Goal: Navigation & Orientation: Find specific page/section

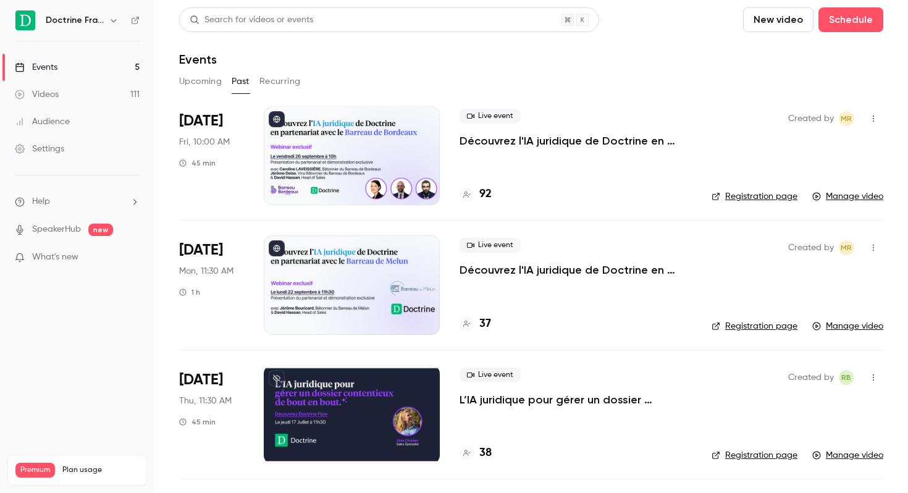
click at [96, 18] on h6 "Doctrine France" at bounding box center [75, 20] width 58 height 12
click at [112, 20] on icon "button" at bounding box center [114, 20] width 10 height 10
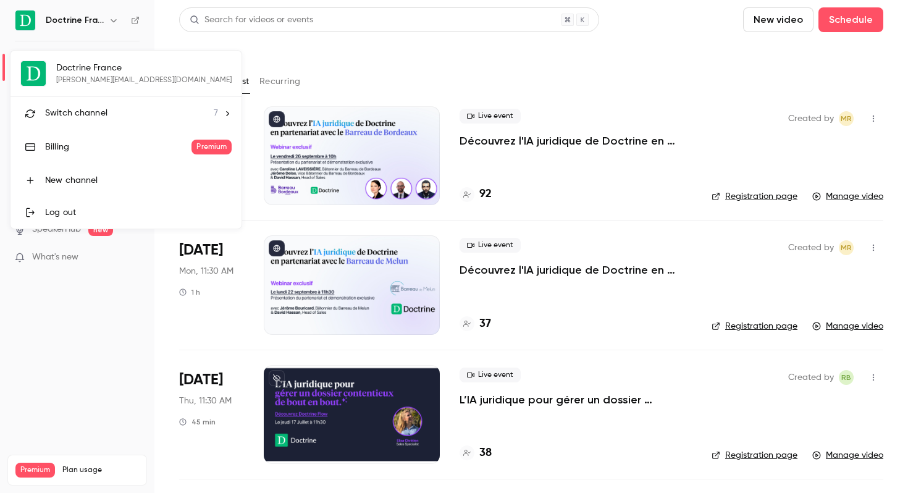
click at [107, 81] on div "Doctrine France [PERSON_NAME][EMAIL_ADDRESS][DOMAIN_NAME] Switch channel 7 Bill…" at bounding box center [126, 140] width 231 height 178
click at [99, 109] on span "Switch channel" at bounding box center [76, 113] width 62 height 13
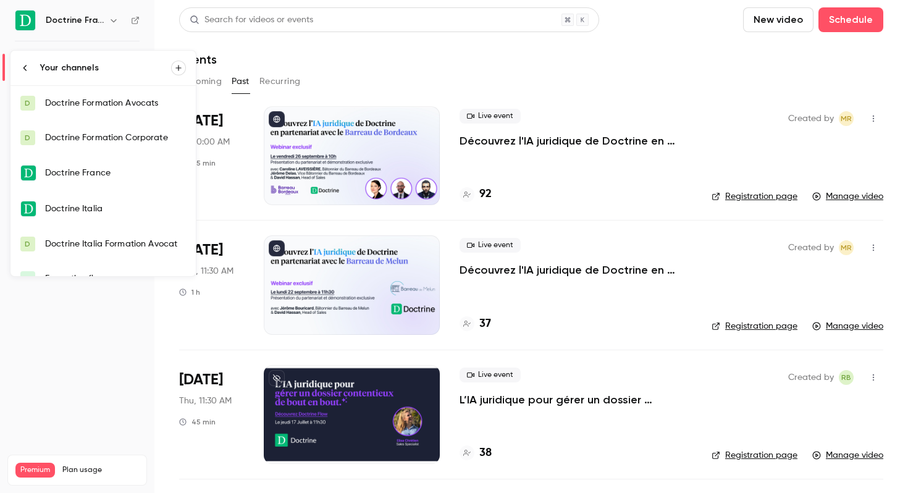
click at [112, 109] on link "D Doctrine Formation Avocats" at bounding box center [103, 103] width 185 height 35
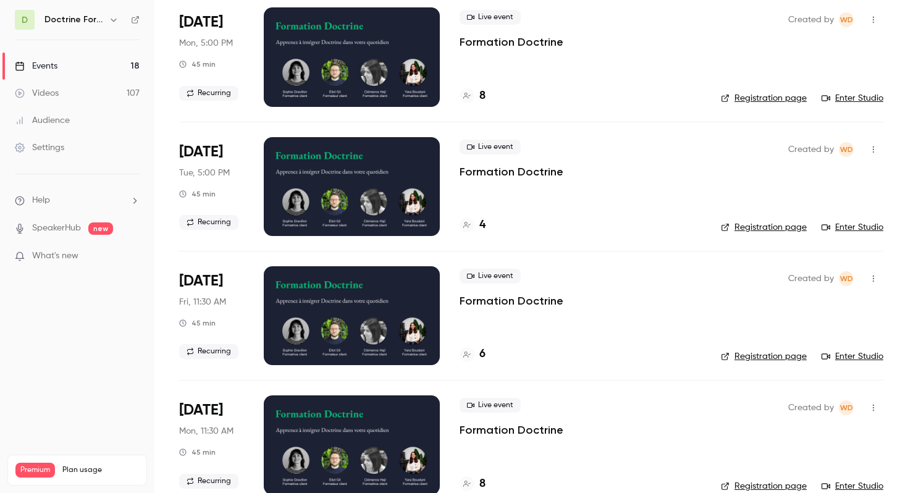
scroll to position [234, 0]
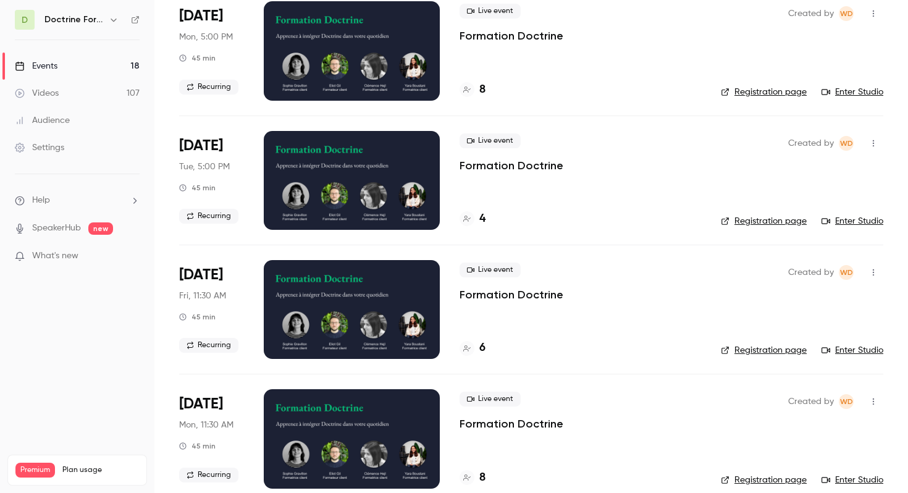
click at [769, 350] on link "Registration page" at bounding box center [764, 350] width 86 height 12
